Goal: Task Accomplishment & Management: Use online tool/utility

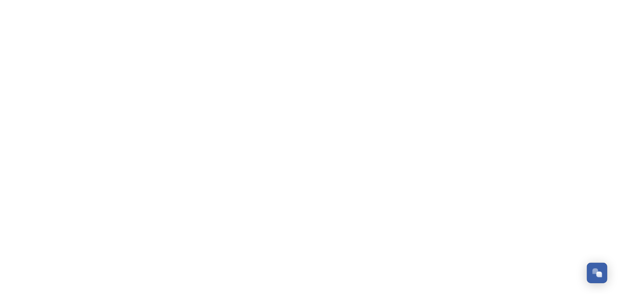
scroll to position [516, 0]
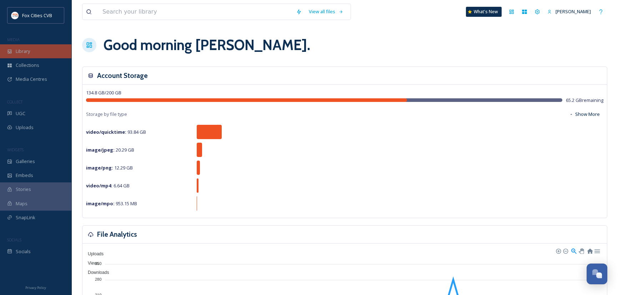
click at [25, 47] on div "Library" at bounding box center [35, 51] width 71 height 14
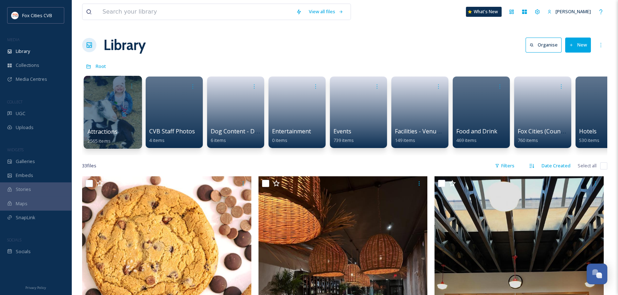
click at [127, 118] on div at bounding box center [113, 112] width 58 height 73
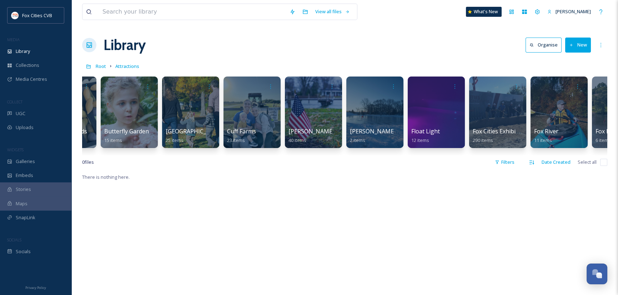
scroll to position [0, 741]
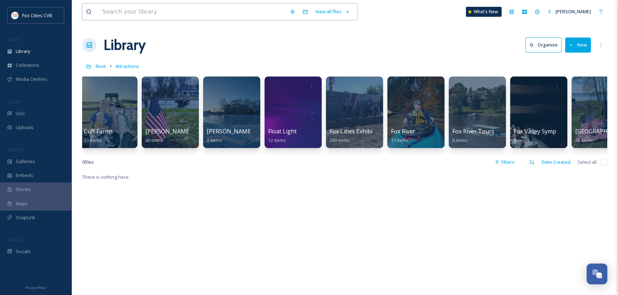
click at [171, 9] on input at bounding box center [192, 12] width 187 height 16
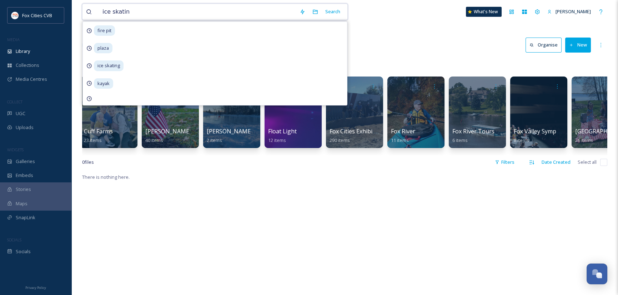
type input "ice skating"
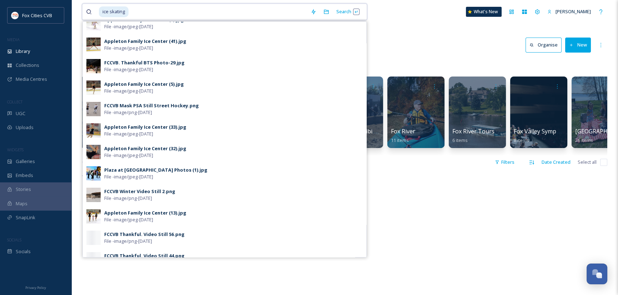
scroll to position [71, 0]
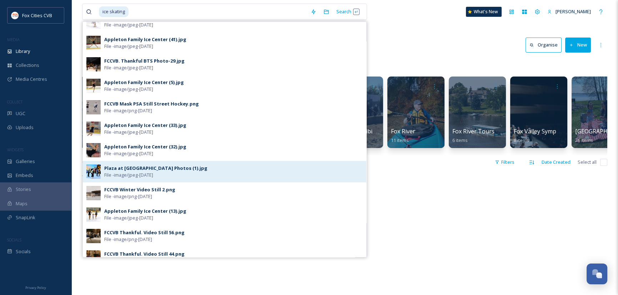
click at [120, 173] on span "File - image/jpeg - [DATE]" at bounding box center [128, 174] width 49 height 7
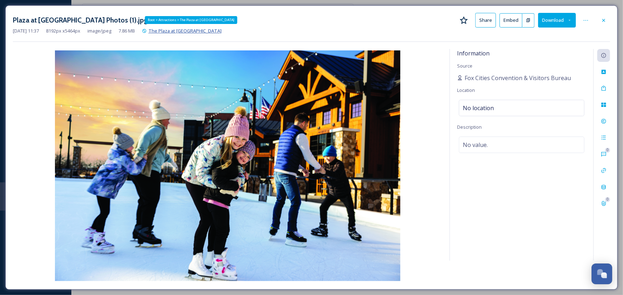
click at [202, 30] on span "The Plaza at [GEOGRAPHIC_DATA]" at bounding box center [185, 30] width 73 height 6
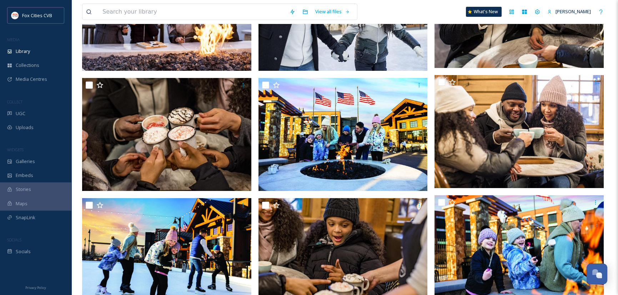
scroll to position [607, 0]
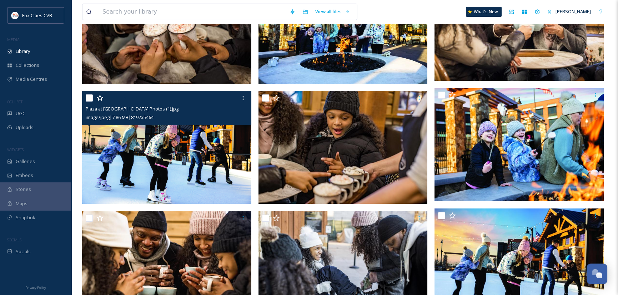
drag, startPoint x: 87, startPoint y: 97, endPoint x: 192, endPoint y: 111, distance: 105.2
click at [88, 97] on input "checkbox" at bounding box center [89, 97] width 7 height 7
checkbox input "true"
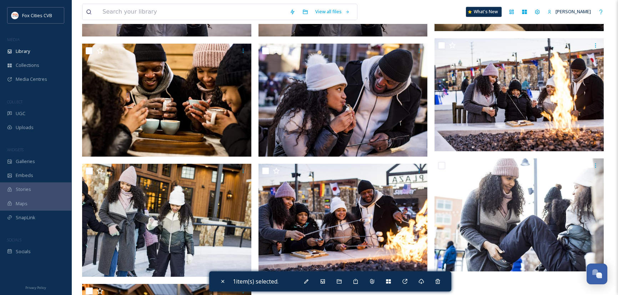
scroll to position [2142, 0]
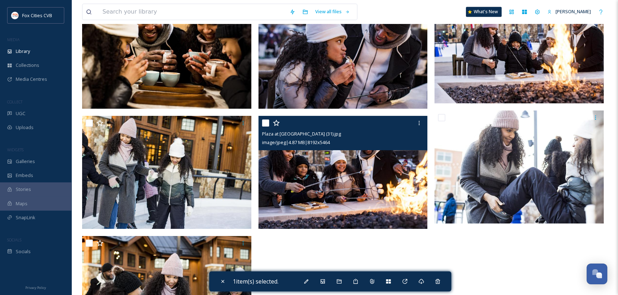
click at [264, 122] on input "checkbox" at bounding box center [265, 122] width 7 height 7
checkbox input "true"
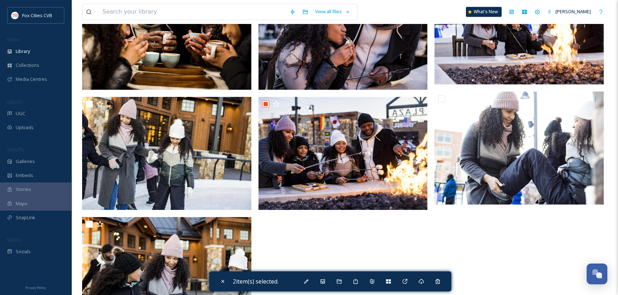
scroll to position [2208, 0]
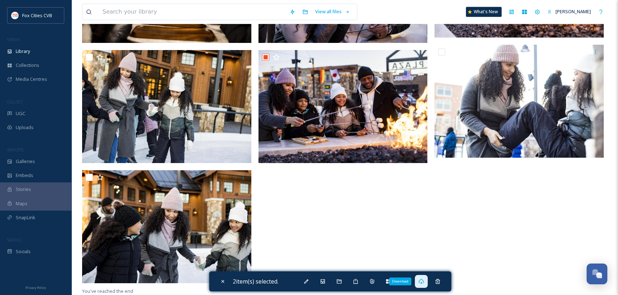
click at [424, 280] on icon at bounding box center [421, 281] width 6 height 6
